Goal: Task Accomplishment & Management: Complete application form

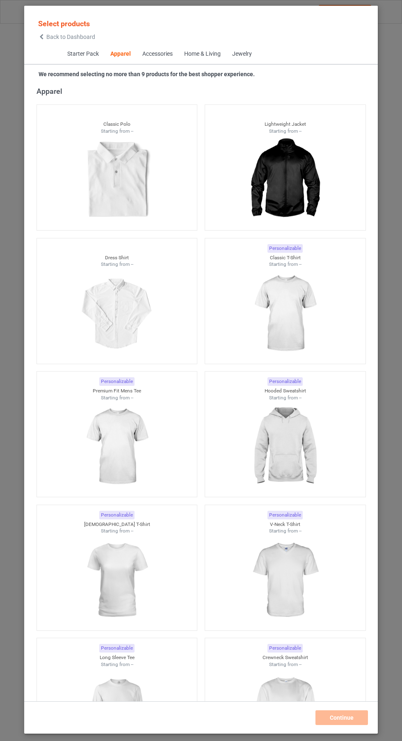
click at [293, 303] on img at bounding box center [284, 314] width 73 height 92
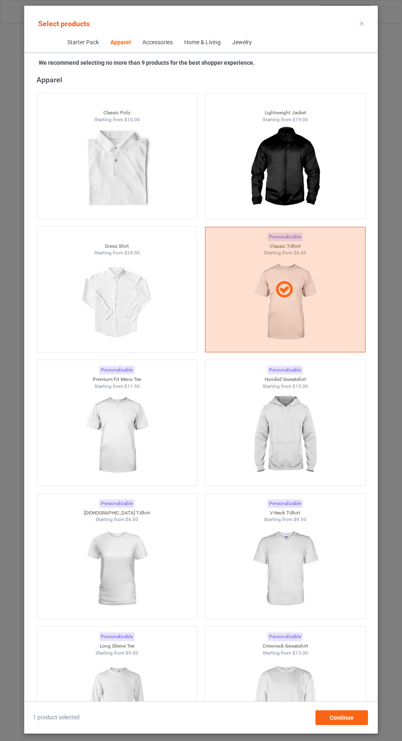
click at [297, 682] on img at bounding box center [284, 702] width 73 height 92
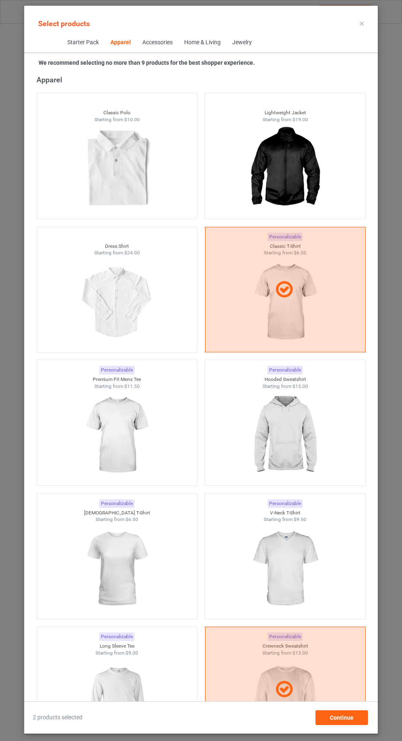
click at [296, 444] on img at bounding box center [284, 436] width 73 height 92
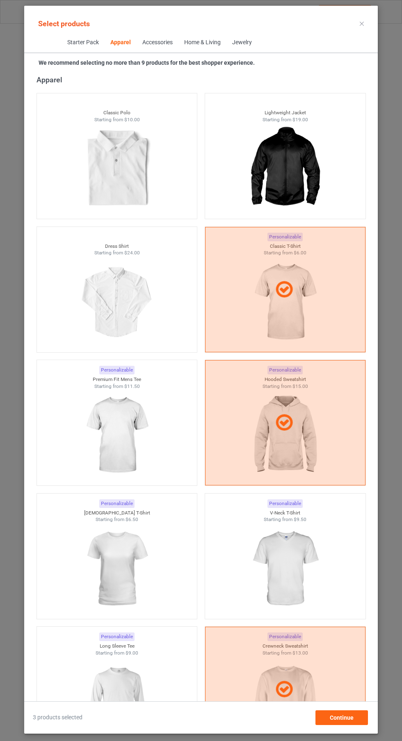
click at [361, 23] on icon at bounding box center [361, 24] width 4 height 4
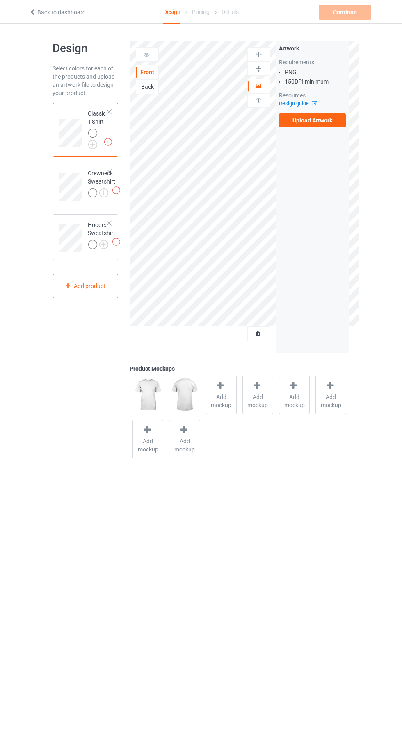
click at [0, 0] on img at bounding box center [0, 0] width 0 height 0
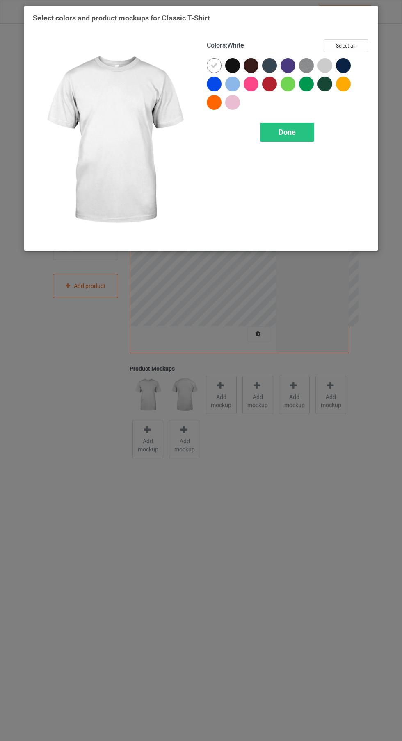
click at [232, 71] on div at bounding box center [232, 65] width 15 height 15
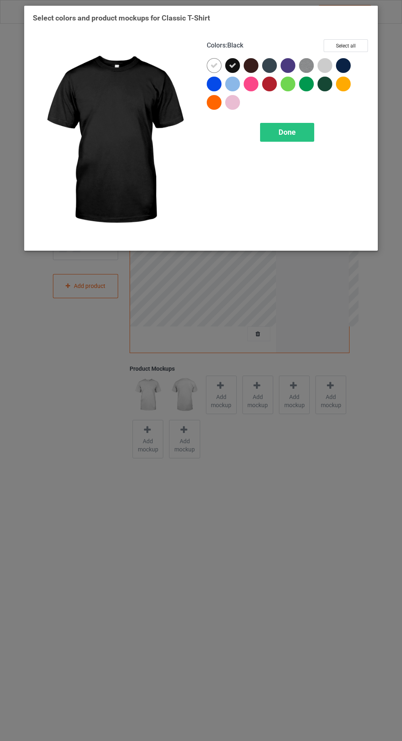
click at [213, 70] on div at bounding box center [214, 65] width 15 height 15
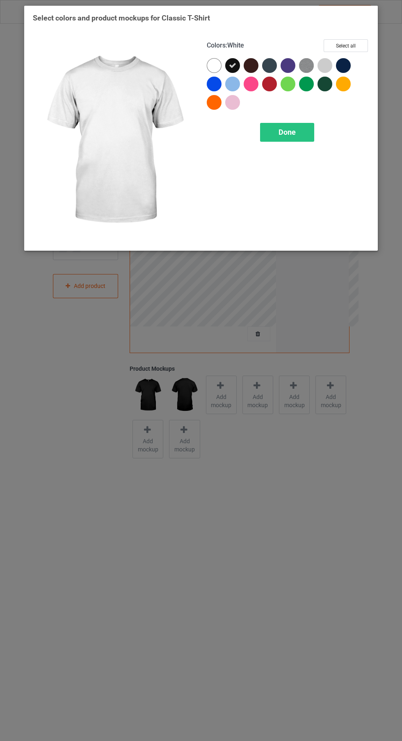
click at [287, 131] on span "Done" at bounding box center [286, 132] width 17 height 9
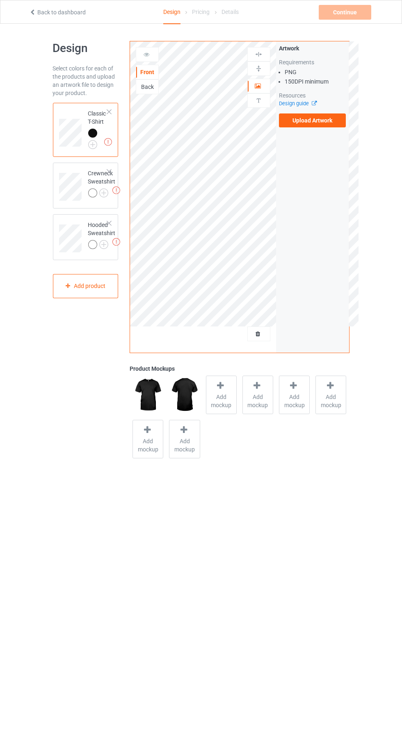
click at [0, 0] on img at bounding box center [0, 0] width 0 height 0
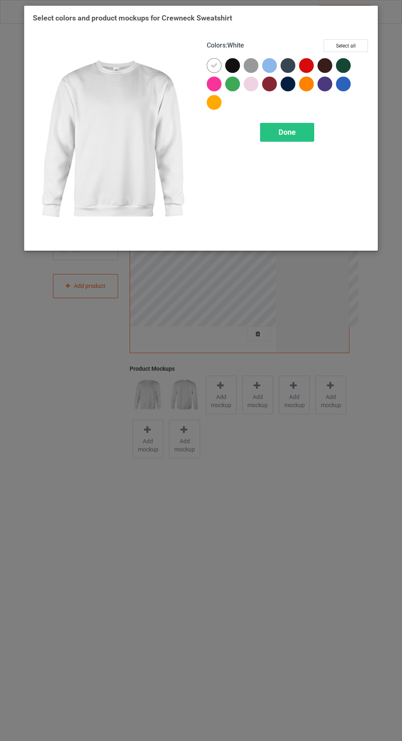
click at [226, 67] on div at bounding box center [232, 65] width 15 height 15
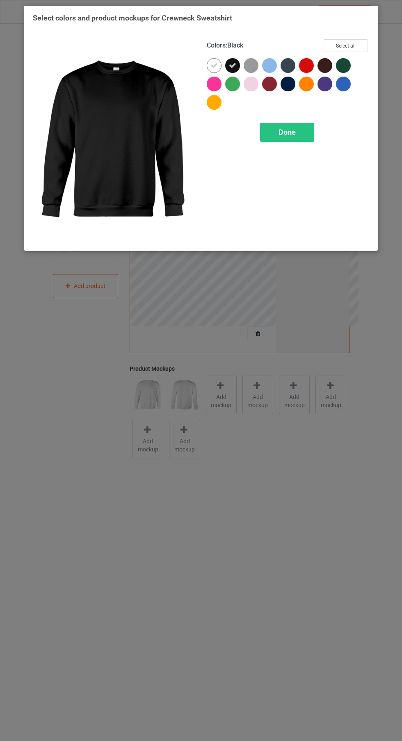
click at [216, 66] on icon at bounding box center [213, 65] width 7 height 7
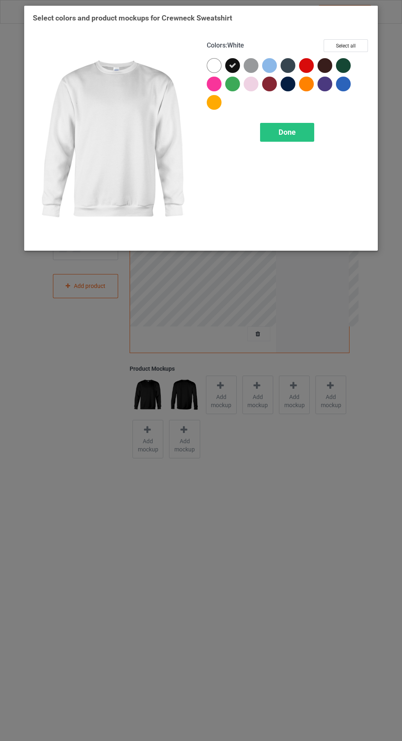
click at [293, 135] on span "Done" at bounding box center [286, 132] width 17 height 9
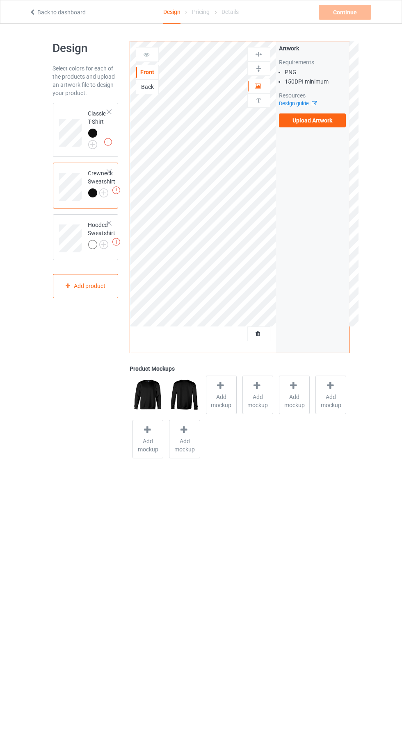
click at [0, 0] on img at bounding box center [0, 0] width 0 height 0
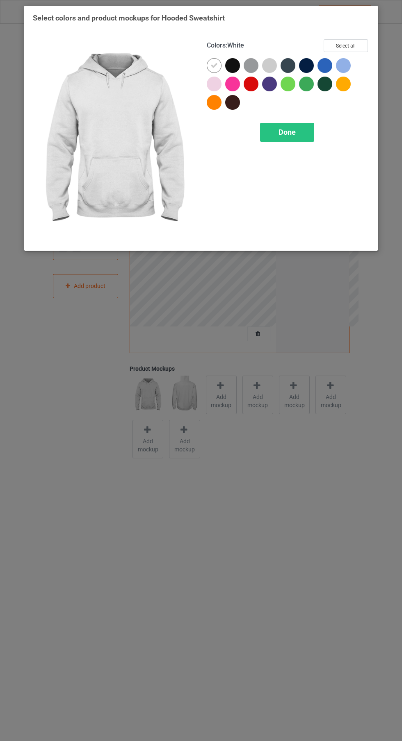
click at [227, 60] on div at bounding box center [232, 65] width 15 height 15
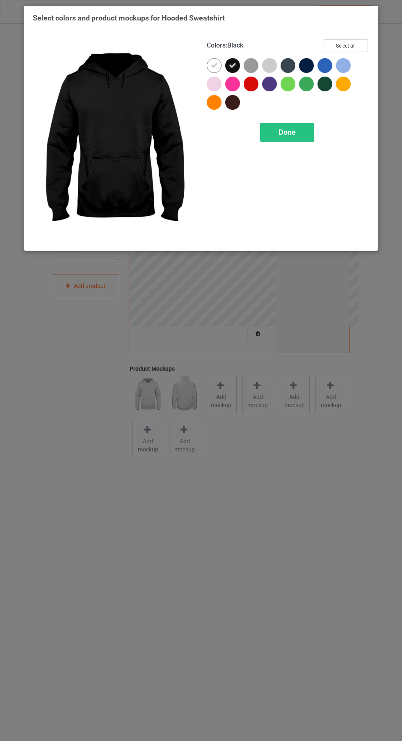
click at [216, 73] on div at bounding box center [216, 67] width 18 height 18
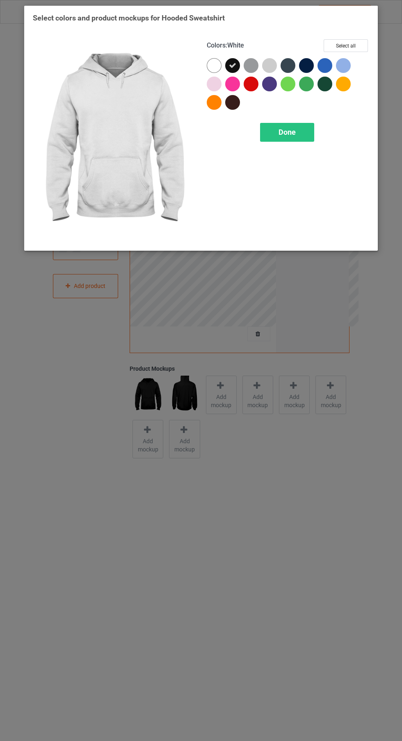
click at [289, 137] on div "Done" at bounding box center [287, 132] width 54 height 19
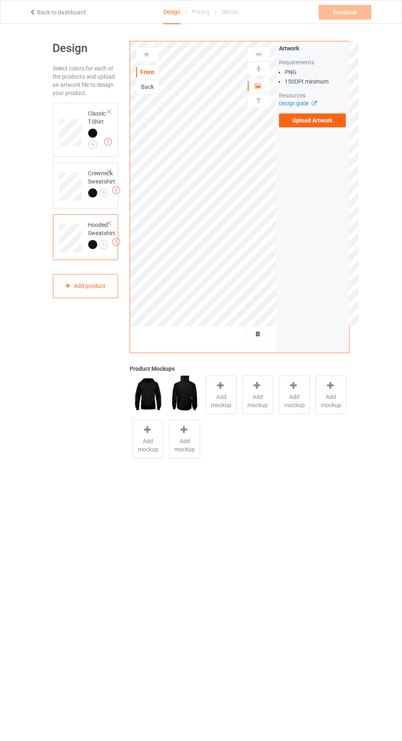
click at [314, 120] on label "Upload Artwork" at bounding box center [312, 120] width 67 height 14
click at [0, 0] on input "Upload Artwork" at bounding box center [0, 0] width 0 height 0
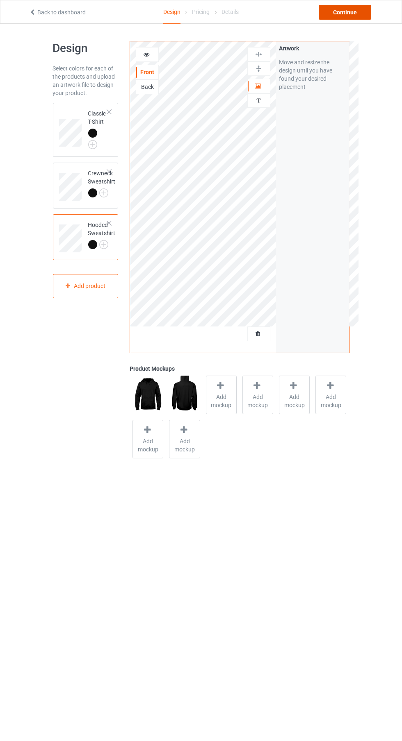
click at [353, 16] on div "Continue" at bounding box center [344, 12] width 52 height 15
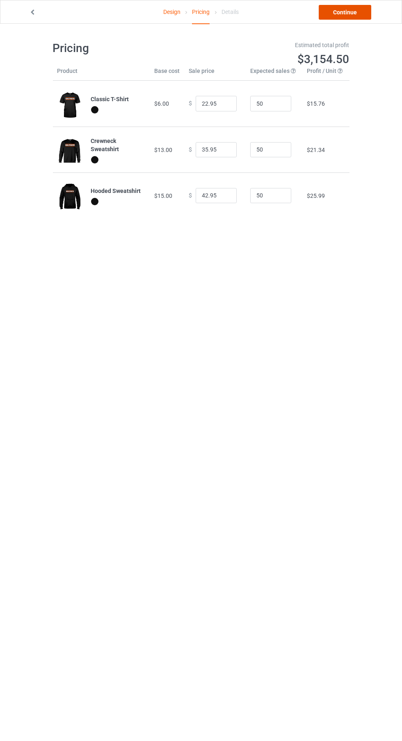
click at [345, 12] on link "Continue" at bounding box center [344, 12] width 52 height 15
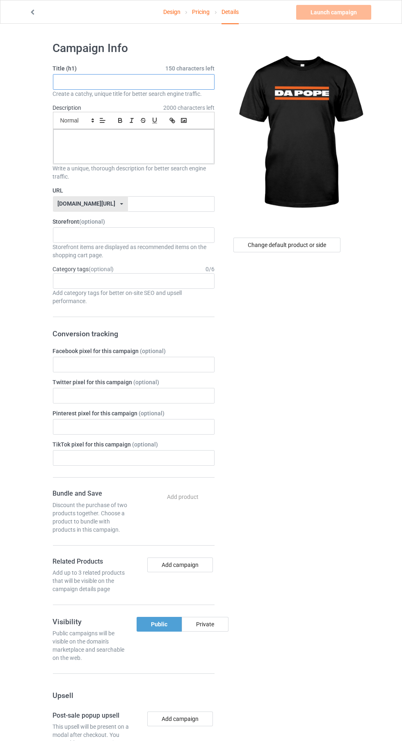
click at [164, 82] on input "text" at bounding box center [133, 82] width 161 height 16
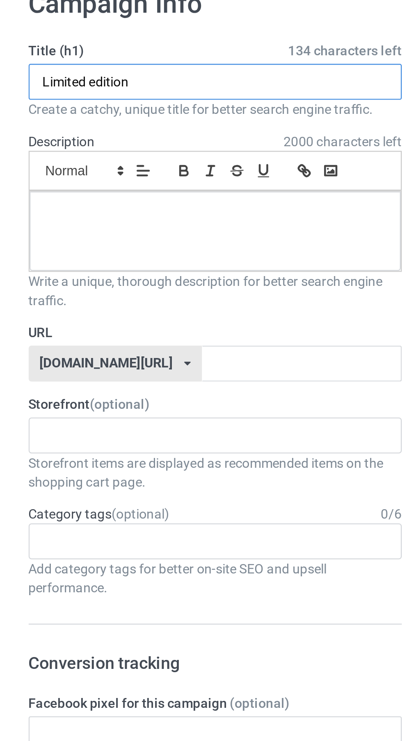
type input "Limited edition"
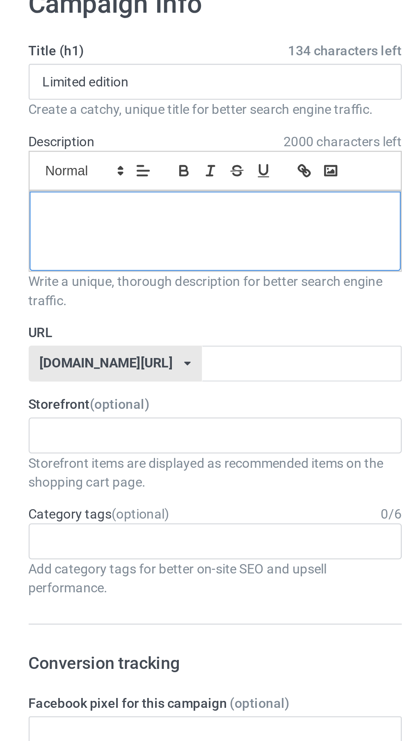
click at [140, 138] on p at bounding box center [134, 139] width 148 height 8
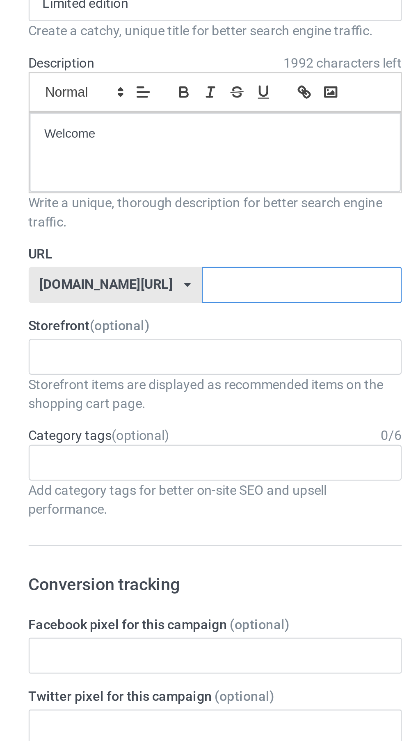
click at [158, 206] on input "text" at bounding box center [171, 204] width 86 height 16
type input "Kila"
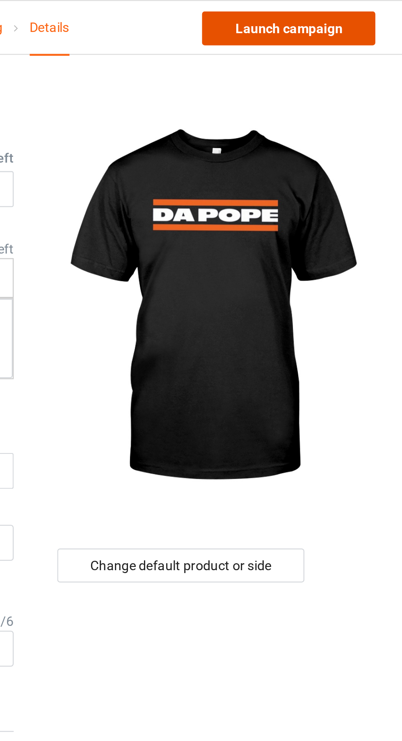
click at [338, 11] on link "Launch campaign" at bounding box center [333, 12] width 75 height 15
